Goal: Task Accomplishment & Management: Use online tool/utility

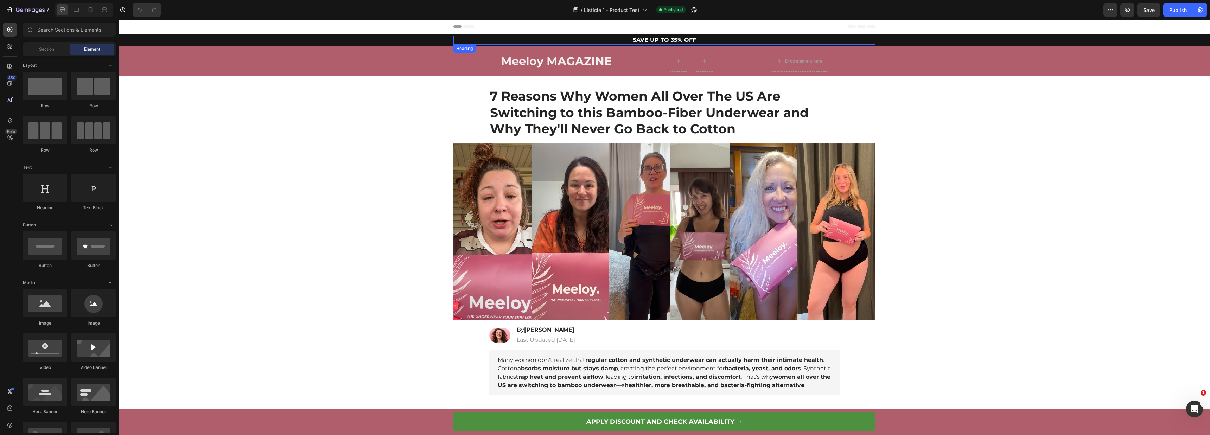
click at [655, 41] on h2 "SAVE UP TO 35% OFF" at bounding box center [664, 40] width 422 height 9
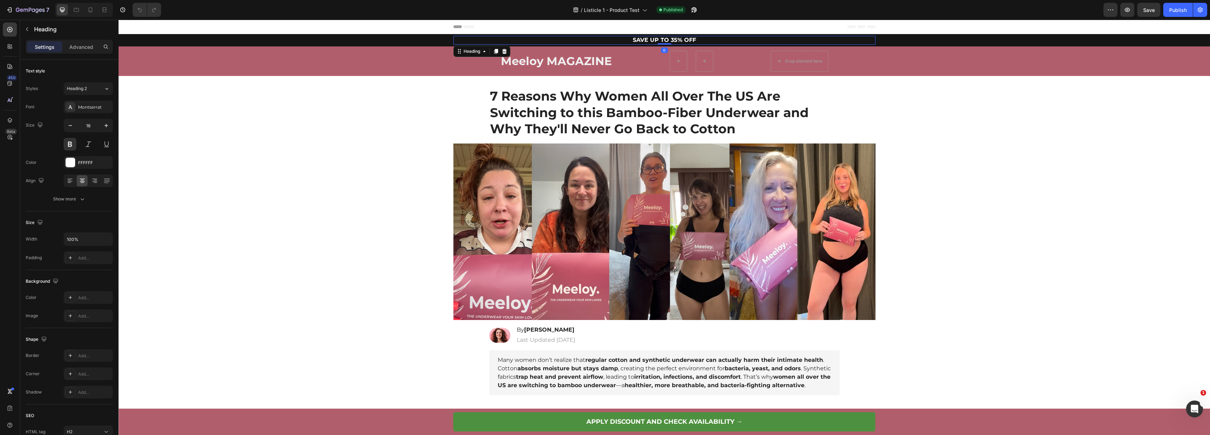
click at [664, 40] on h2 "SAVE UP TO 35% OFF" at bounding box center [664, 40] width 422 height 9
drag, startPoint x: 673, startPoint y: 40, endPoint x: 668, endPoint y: 40, distance: 4.9
click at [668, 40] on p "SAVE UP TO 35% OFF" at bounding box center [664, 40] width 421 height 7
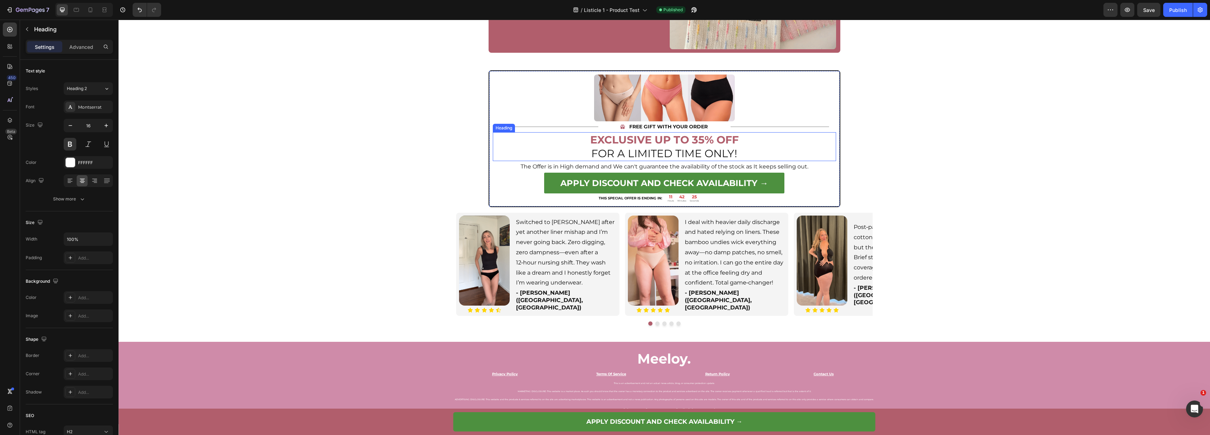
scroll to position [1848, 0]
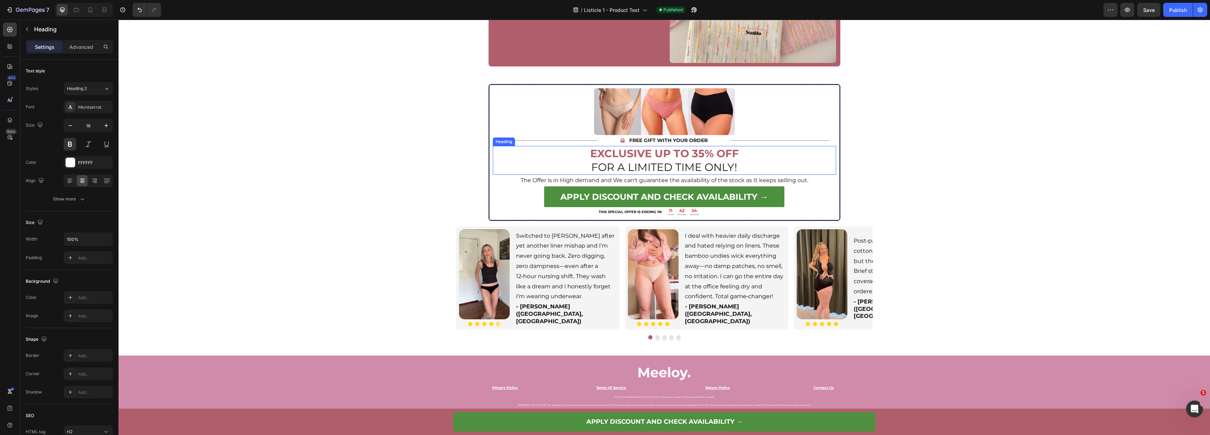
click at [694, 155] on strong "EXCLUSIVE UP TO 35% OFF" at bounding box center [664, 153] width 148 height 13
click at [700, 154] on strong "EXCLUSIVE UP TO 35% OFF" at bounding box center [664, 153] width 148 height 13
drag, startPoint x: 701, startPoint y: 154, endPoint x: 691, endPoint y: 153, distance: 10.6
click at [691, 153] on strong "EXCLUSIVE UP TO 35% OFF" at bounding box center [664, 153] width 148 height 13
click at [1139, 15] on button "Save" at bounding box center [1148, 10] width 23 height 14
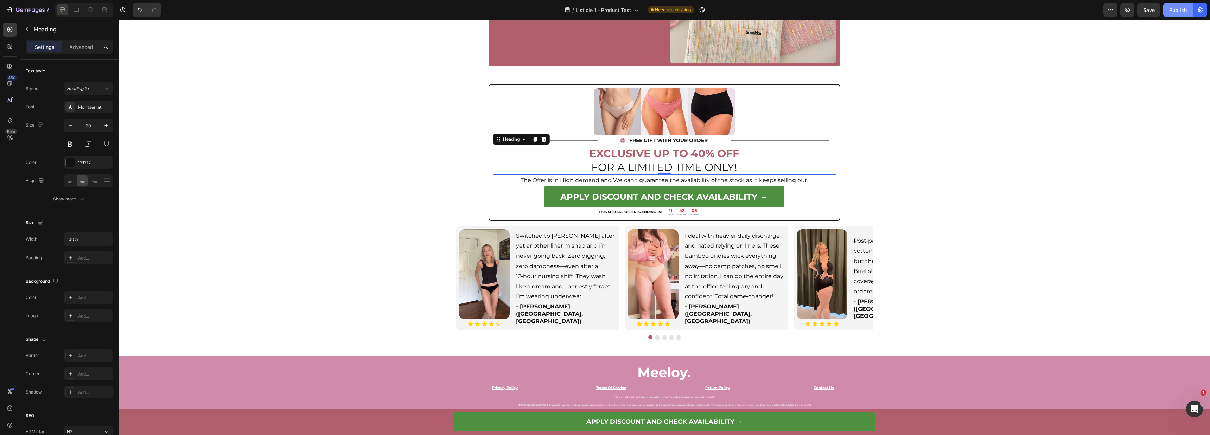
click at [1172, 11] on div "Publish" at bounding box center [1178, 9] width 18 height 7
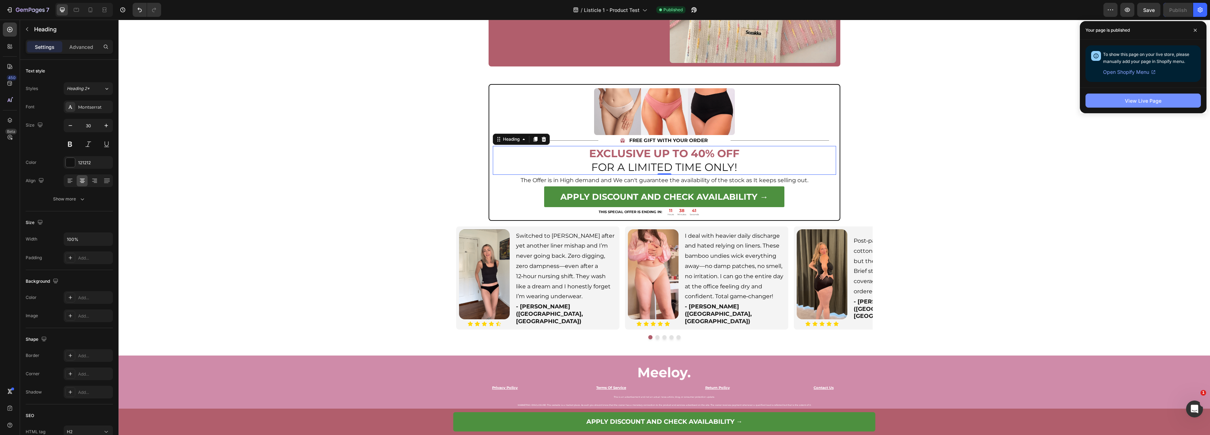
click at [1201, 105] on button "View Live Page" at bounding box center [1143, 101] width 115 height 14
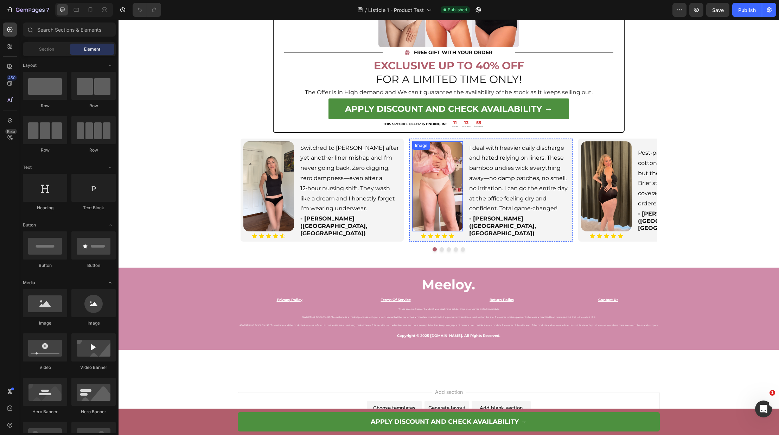
scroll to position [1963, 0]
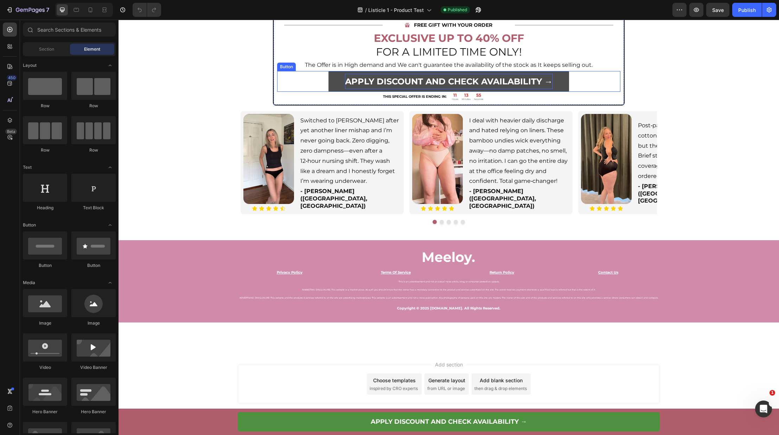
click at [456, 80] on p "APPLY DISCOUNT AND CHECK AVAILABILITY →" at bounding box center [449, 81] width 208 height 15
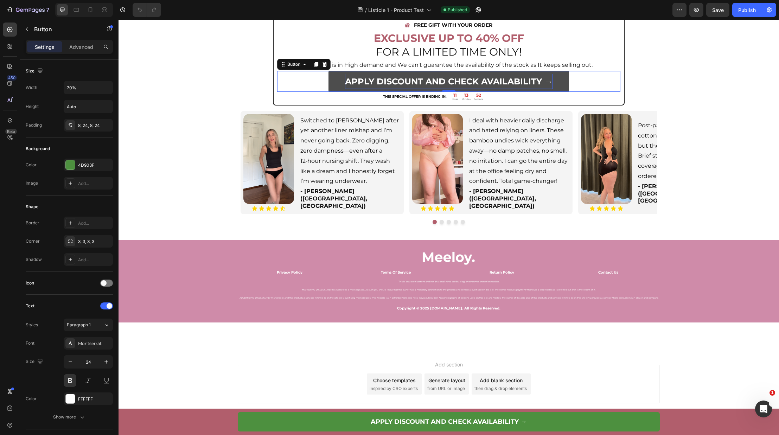
click at [419, 82] on p "APPLY DISCOUNT AND CHECK AVAILABILITY →" at bounding box center [449, 81] width 208 height 15
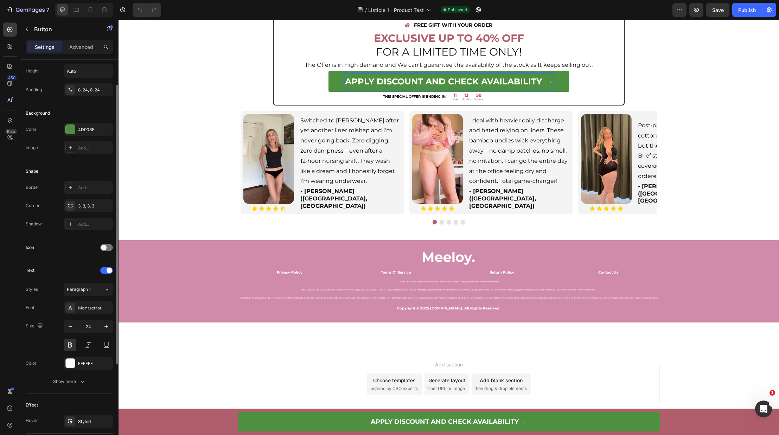
scroll to position [164, 0]
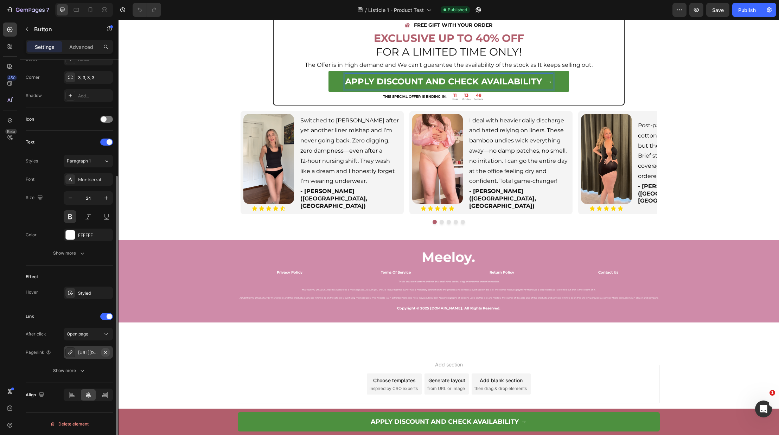
click at [104, 352] on icon "button" at bounding box center [106, 353] width 6 height 6
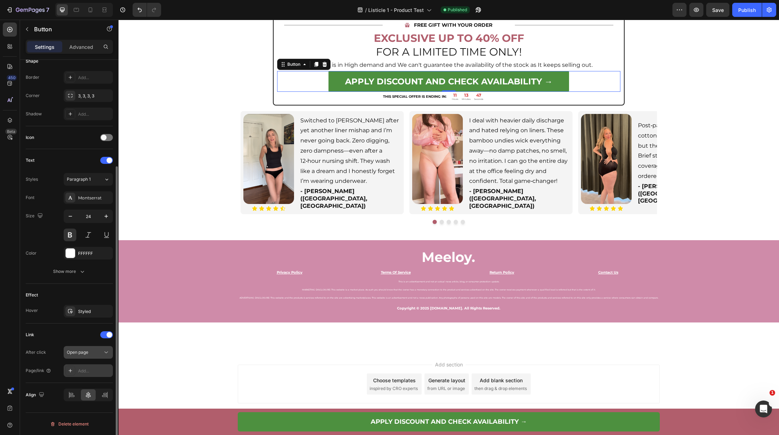
scroll to position [146, 0]
click at [90, 367] on div "Add..." at bounding box center [88, 370] width 49 height 13
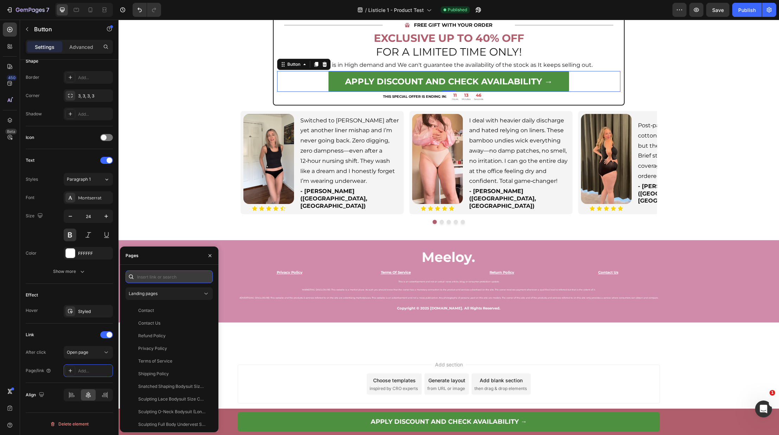
click at [155, 275] on input "text" at bounding box center [169, 277] width 87 height 13
paste input "https://meeloy.com/products/bamboo-fiber-antibacterial-ultra-soft-breathable-pa…"
type input "https://meeloy.com/products/bamboo-fiber-antibacterial-ultra-soft-breathable-pa…"
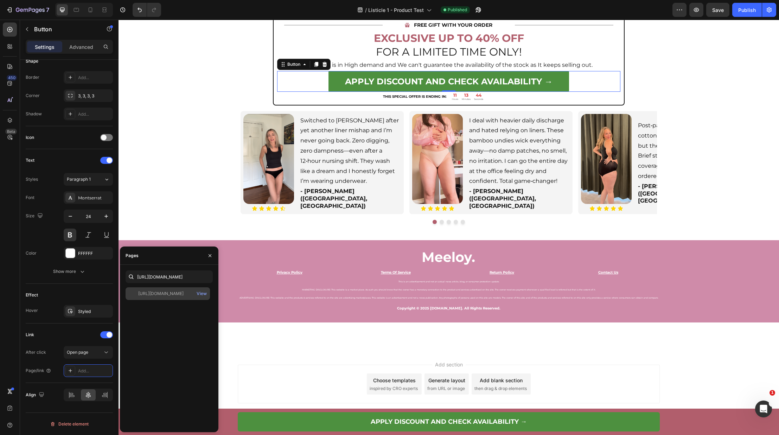
click at [174, 293] on div "https://meeloy.com/products/bamboo-fiber-antibacterial-ultra-soft-breathable-pa…" at bounding box center [160, 294] width 45 height 6
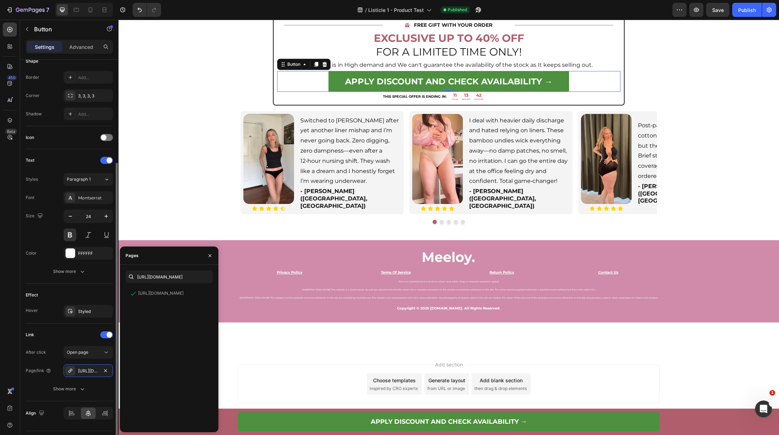
click at [53, 361] on div "After click Open page Page/link https://meeloy.com/bamboo-fiber-antibacterial-u…" at bounding box center [69, 370] width 87 height 49
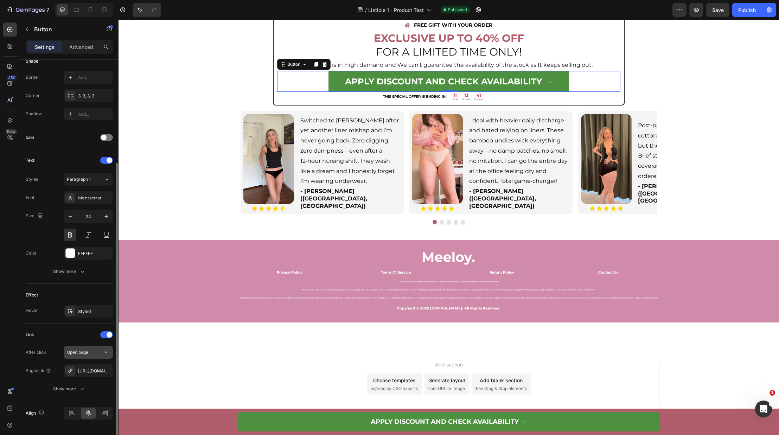
click at [101, 352] on div "Open page" at bounding box center [85, 352] width 36 height 6
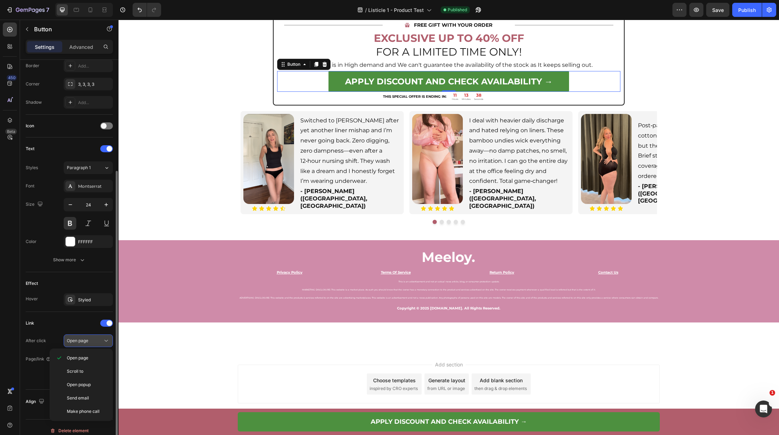
click at [103, 342] on icon at bounding box center [106, 340] width 7 height 7
click at [80, 377] on icon "button" at bounding box center [82, 377] width 7 height 7
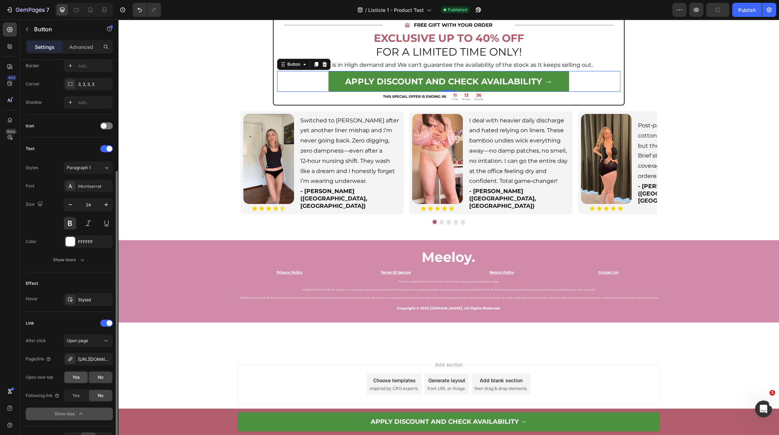
scroll to position [195, 0]
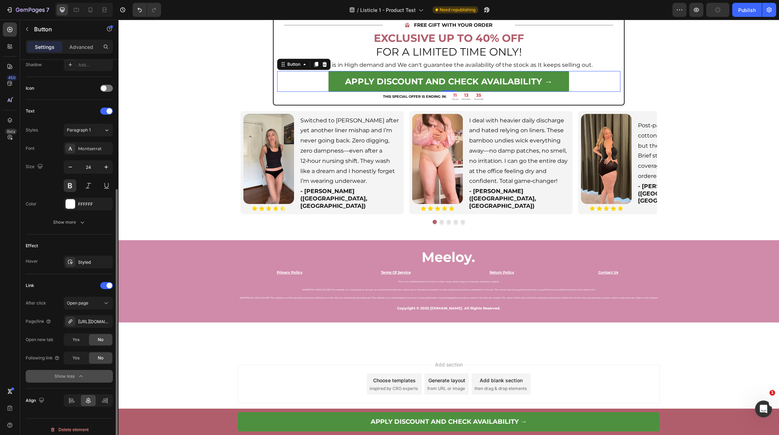
click at [89, 376] on button "Show less" at bounding box center [69, 376] width 87 height 13
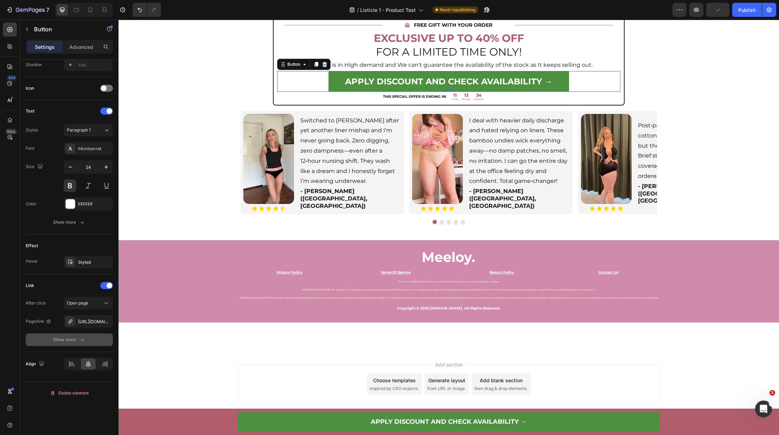
click at [85, 340] on icon "button" at bounding box center [82, 339] width 7 height 7
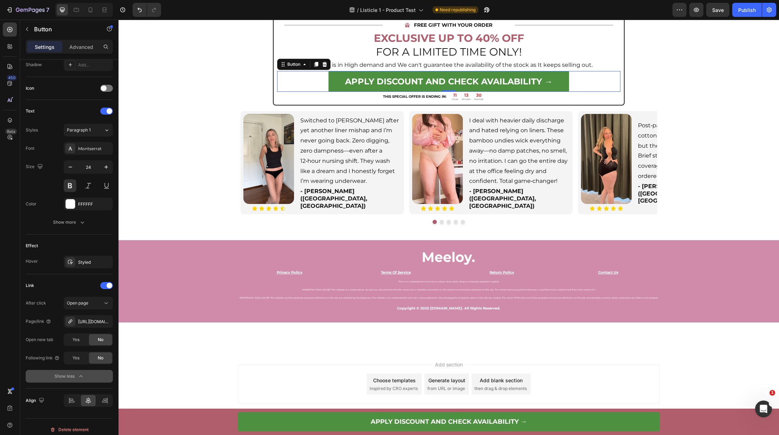
click at [59, 378] on div "Show less" at bounding box center [70, 376] width 30 height 7
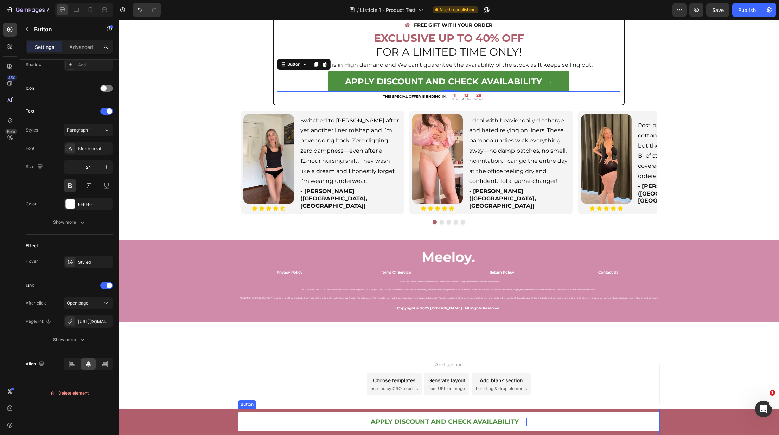
click at [466, 422] on p "APPLY DISCOUNT AND CHECK AVAILABILITY →" at bounding box center [449, 422] width 156 height 8
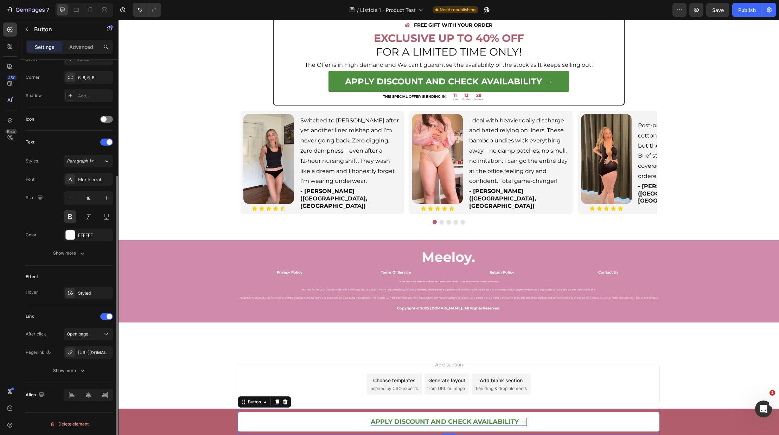
scroll to position [164, 0]
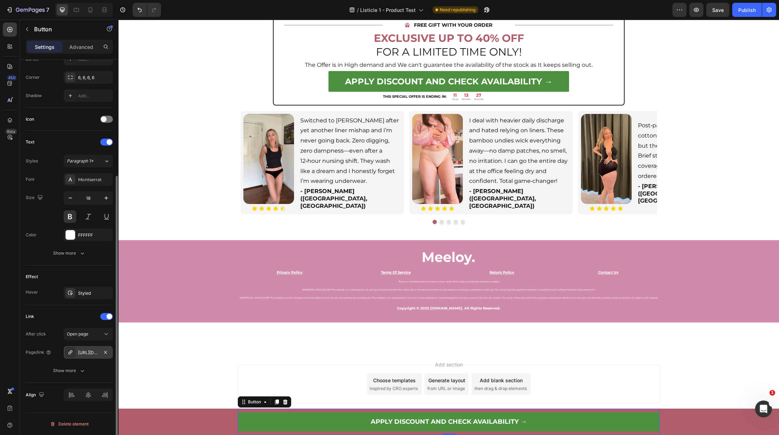
click at [88, 354] on div "https://meeloy.com/bamboobliss-antibacterial-ultra-soft-breathable-panties-2" at bounding box center [88, 353] width 20 height 6
click at [106, 354] on icon "button" at bounding box center [106, 353] width 6 height 6
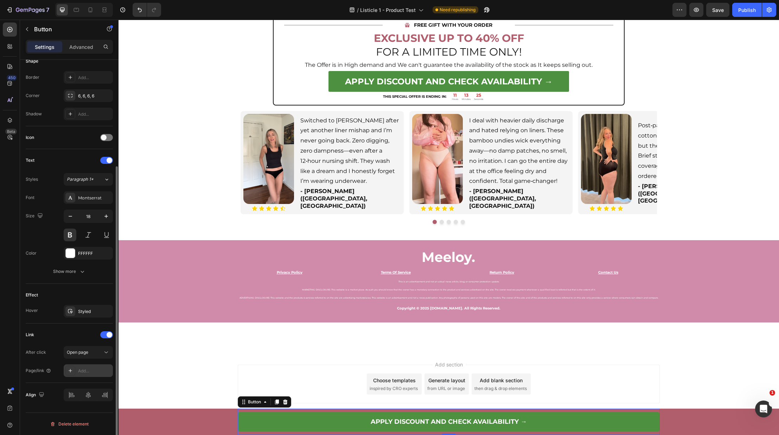
click at [81, 371] on div "Add..." at bounding box center [94, 371] width 33 height 6
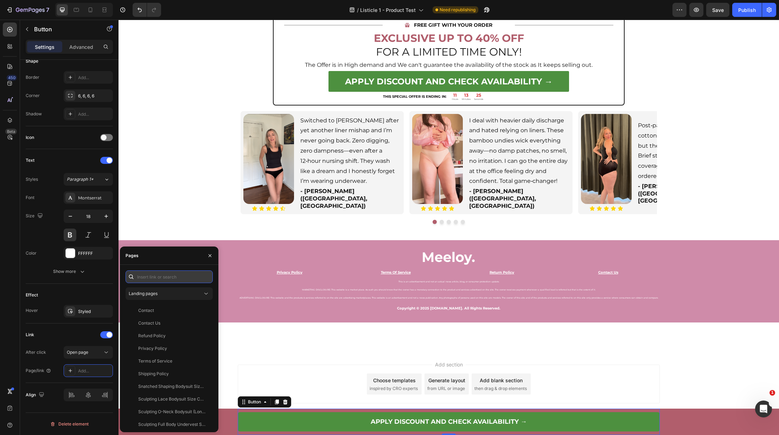
click at [169, 282] on input "text" at bounding box center [169, 277] width 87 height 13
paste input "https://meeloy.com/products/bamboo-fiber-antibacterial-ultra-soft-breathable-pa…"
type input "https://meeloy.com/products/bamboo-fiber-antibacterial-ultra-soft-breathable-pa…"
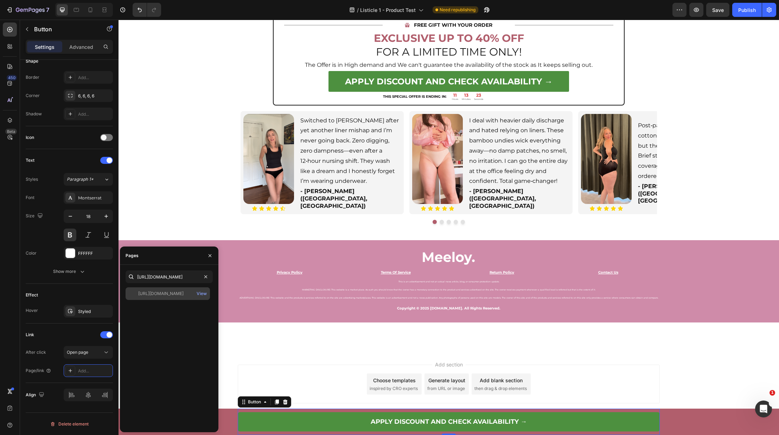
click at [180, 293] on div "https://meeloy.com/products/bamboo-fiber-antibacterial-ultra-soft-breathable-pa…" at bounding box center [160, 294] width 45 height 6
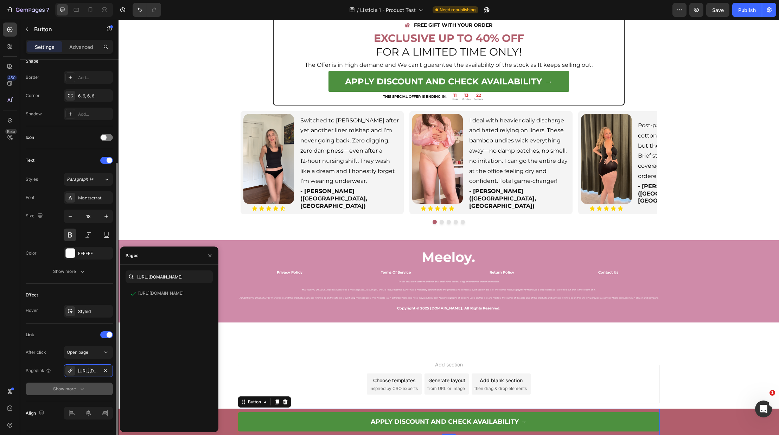
click at [50, 386] on button "Show more" at bounding box center [69, 389] width 87 height 13
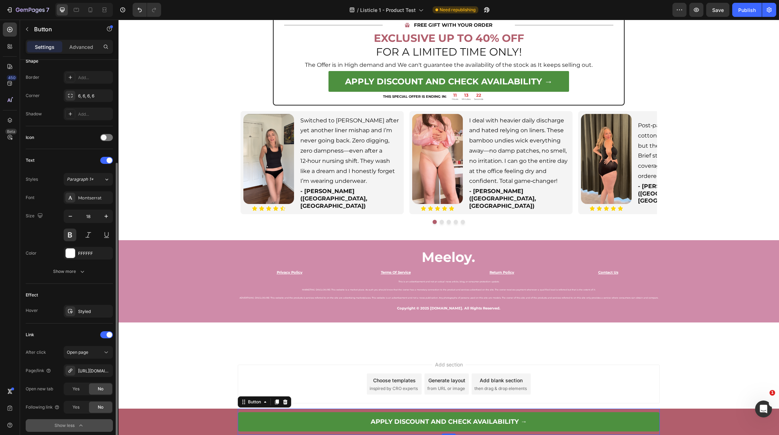
click at [65, 426] on div "Show less" at bounding box center [70, 425] width 30 height 7
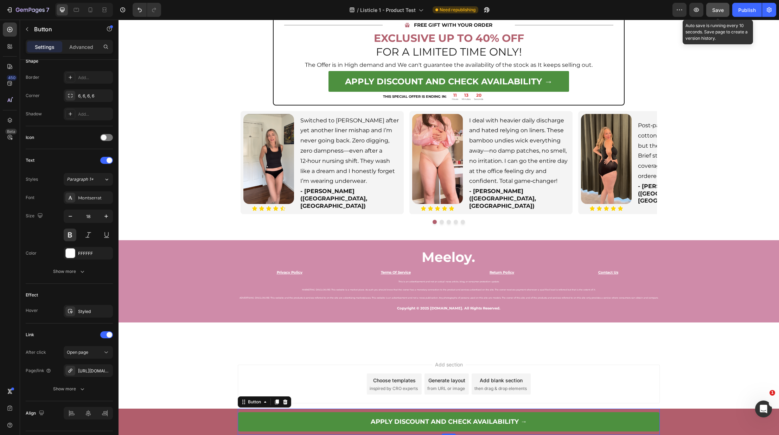
click at [721, 11] on span "Save" at bounding box center [718, 10] width 12 height 6
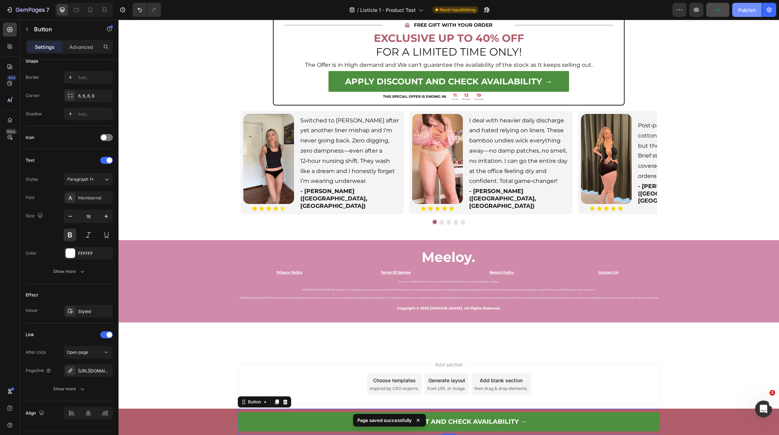
click at [744, 11] on div "Publish" at bounding box center [747, 9] width 18 height 7
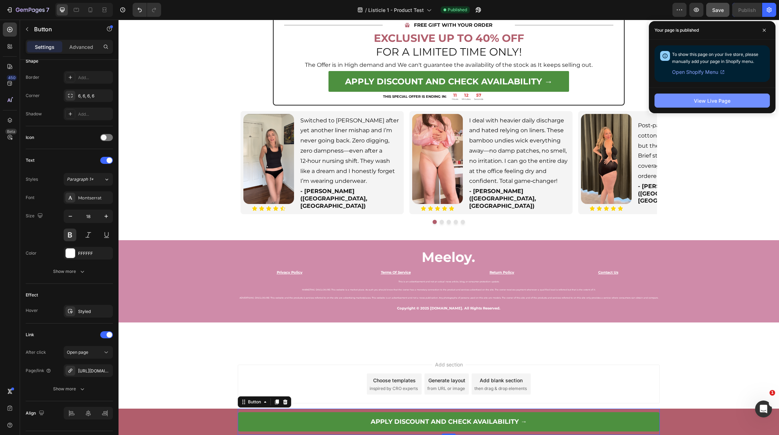
click at [700, 97] on div "View Live Page" at bounding box center [712, 100] width 37 height 7
